Goal: Task Accomplishment & Management: Manage account settings

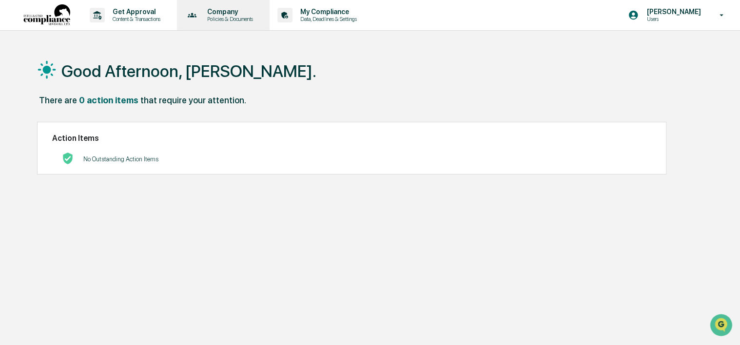
click at [236, 18] on p "Policies & Documents" at bounding box center [228, 19] width 59 height 7
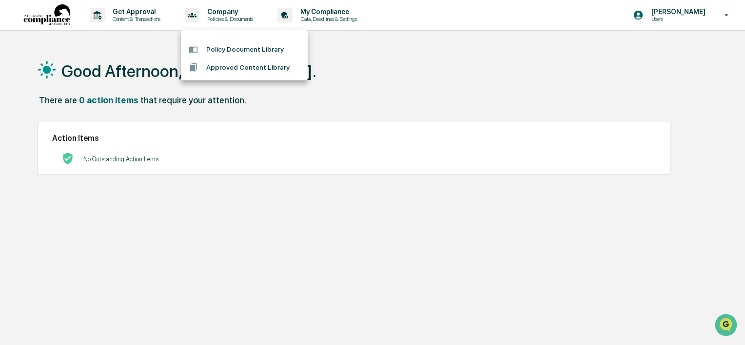
click at [316, 14] on div at bounding box center [372, 172] width 745 height 345
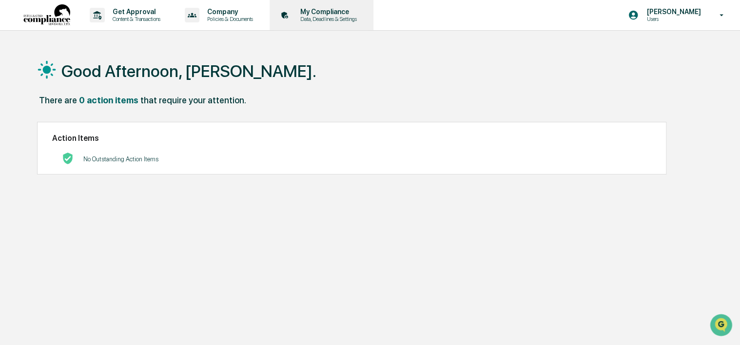
click at [330, 16] on p "My Compliance" at bounding box center [327, 12] width 69 height 8
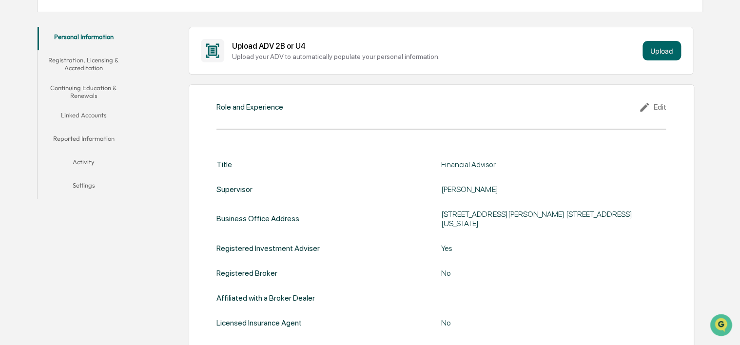
scroll to position [146, 0]
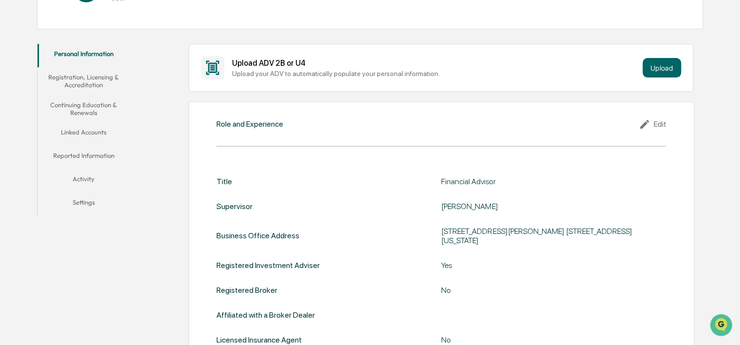
click at [84, 105] on button "Continuing Education & Renewals" at bounding box center [84, 109] width 93 height 28
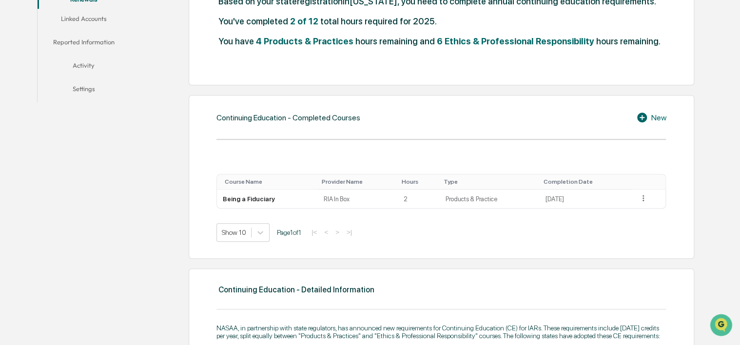
scroll to position [200, 0]
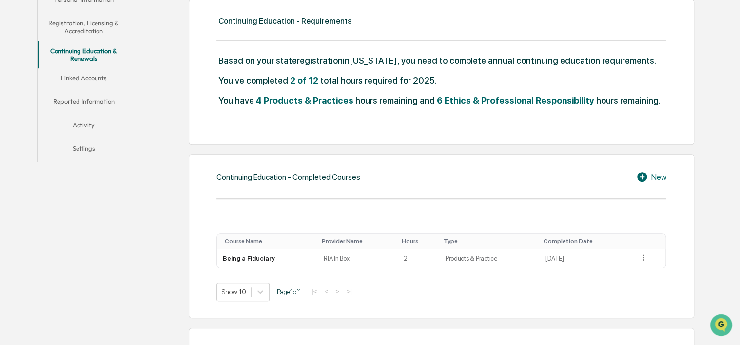
click at [641, 177] on icon at bounding box center [643, 177] width 15 height 12
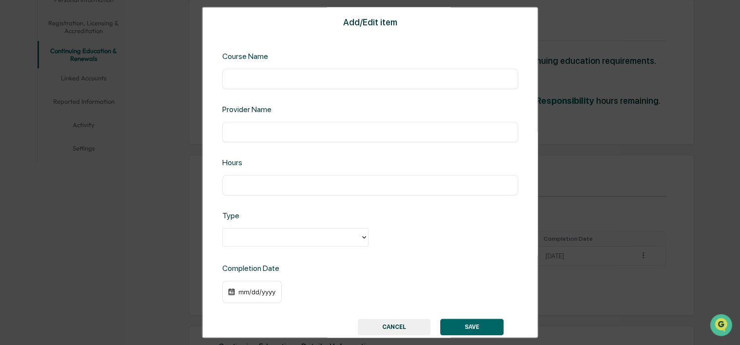
click at [311, 75] on input "text" at bounding box center [369, 79] width 281 height 10
type input "**********"
click at [282, 142] on div "​" at bounding box center [370, 132] width 296 height 20
click at [280, 135] on input "text" at bounding box center [369, 133] width 281 height 10
type input "*****"
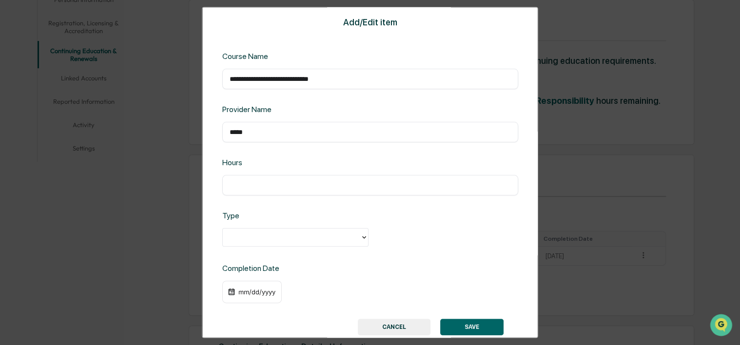
click at [265, 183] on input "text" at bounding box center [369, 186] width 281 height 10
type input "*"
click at [362, 238] on icon at bounding box center [364, 238] width 8 height 8
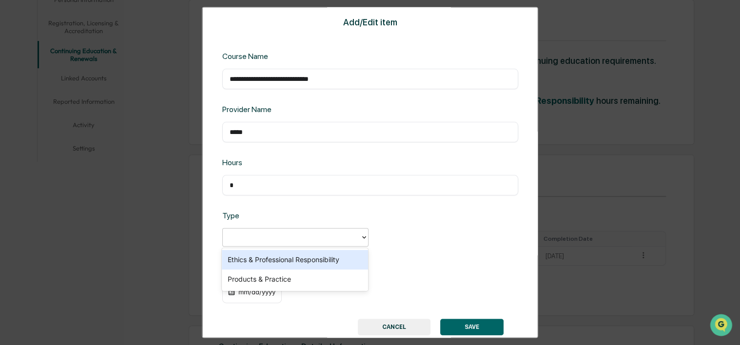
click at [344, 259] on div "Ethics & Professional Responsibility" at bounding box center [295, 260] width 146 height 20
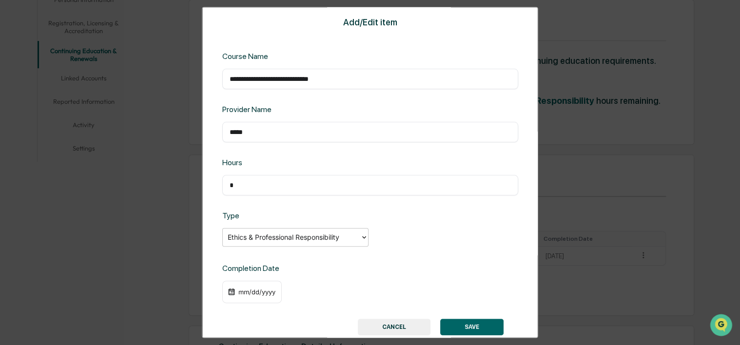
click at [268, 295] on div "mm/dd/yyyy" at bounding box center [256, 293] width 39 height 8
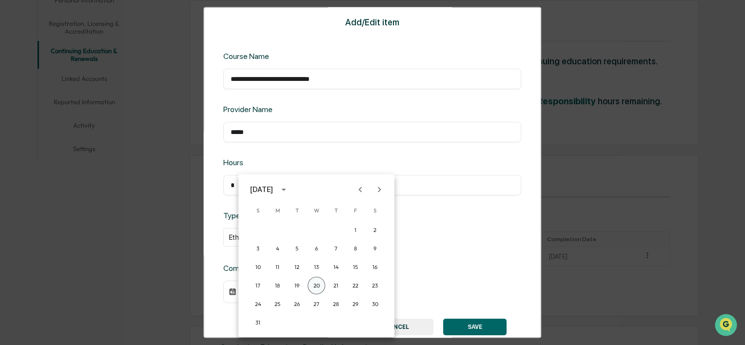
click at [317, 286] on button "20" at bounding box center [317, 286] width 18 height 18
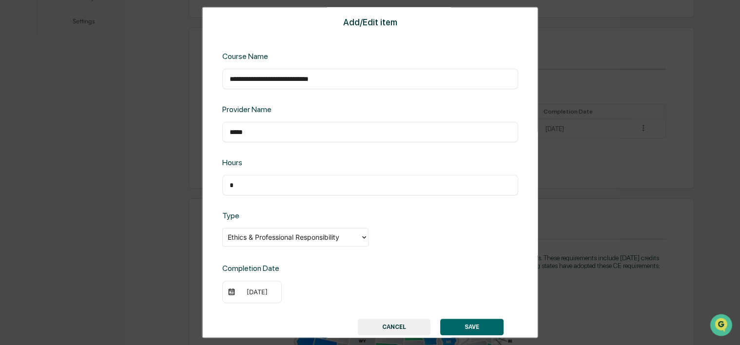
scroll to position [347, 0]
click at [465, 330] on button "SAVE" at bounding box center [471, 327] width 63 height 17
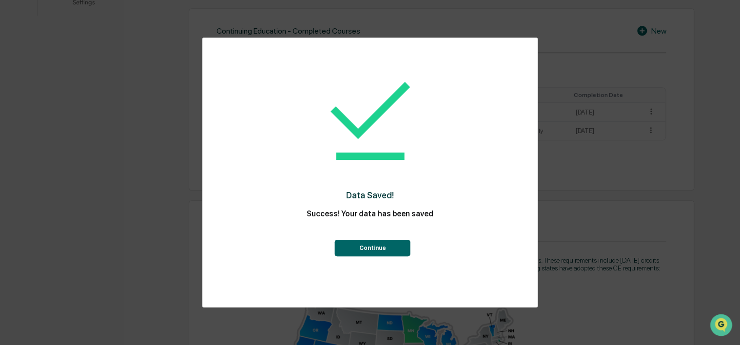
click at [363, 249] on button "Continue" at bounding box center [373, 248] width 76 height 17
